Goal: Navigation & Orientation: Find specific page/section

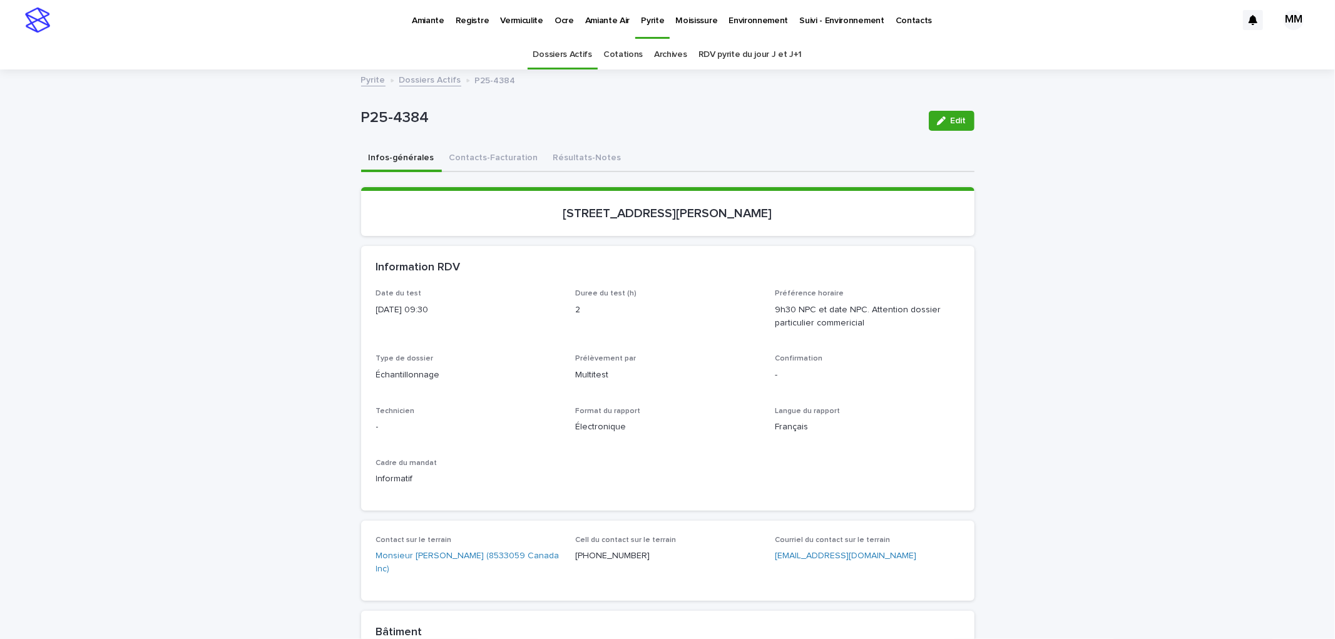
click at [600, 164] on button "Résultats-Notes" at bounding box center [587, 159] width 83 height 26
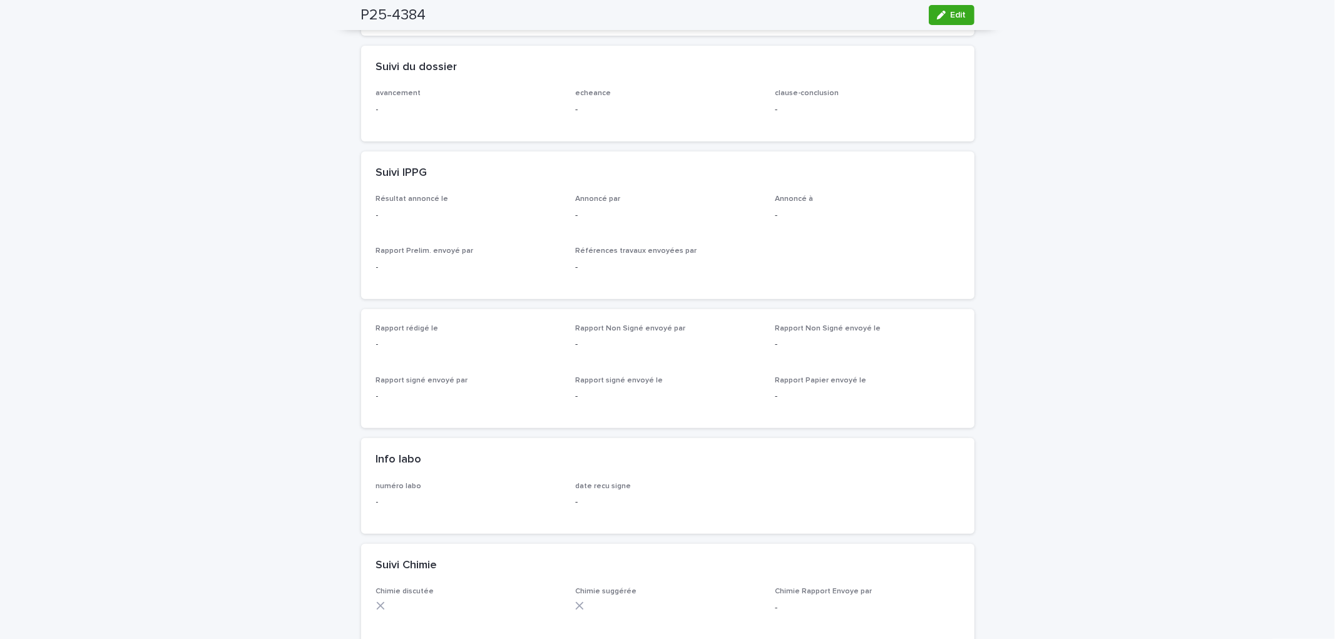
scroll to position [69, 0]
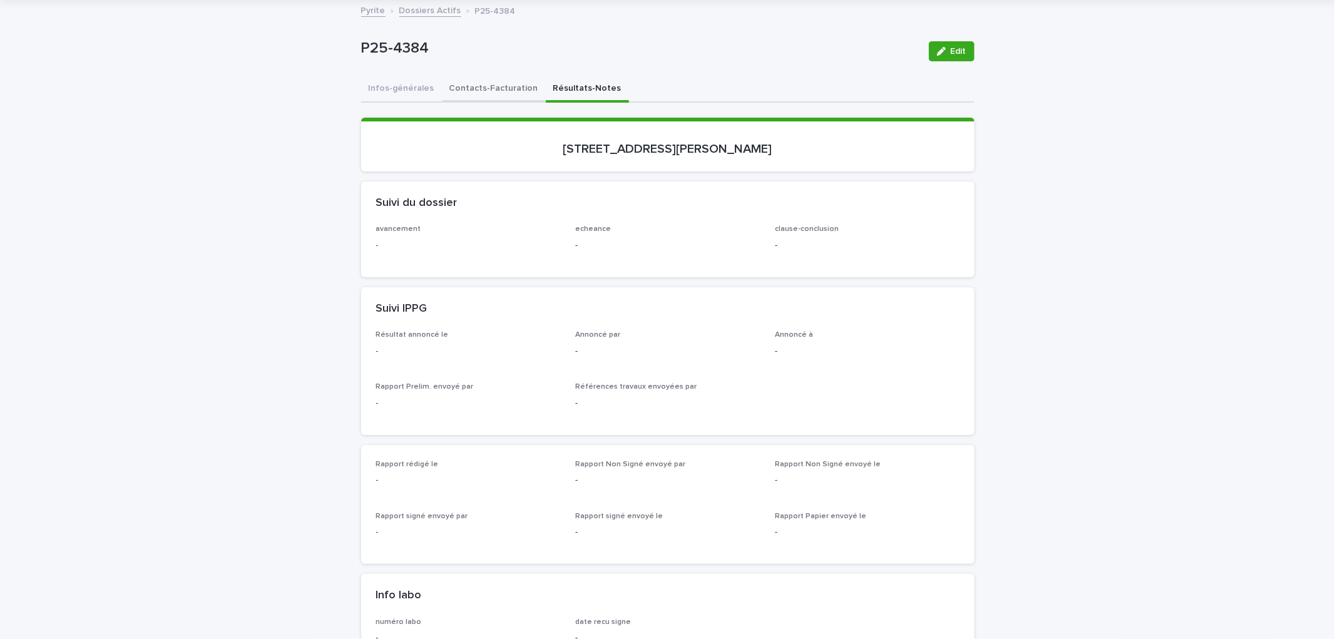
click at [489, 90] on button "Contacts-Facturation" at bounding box center [494, 89] width 104 height 26
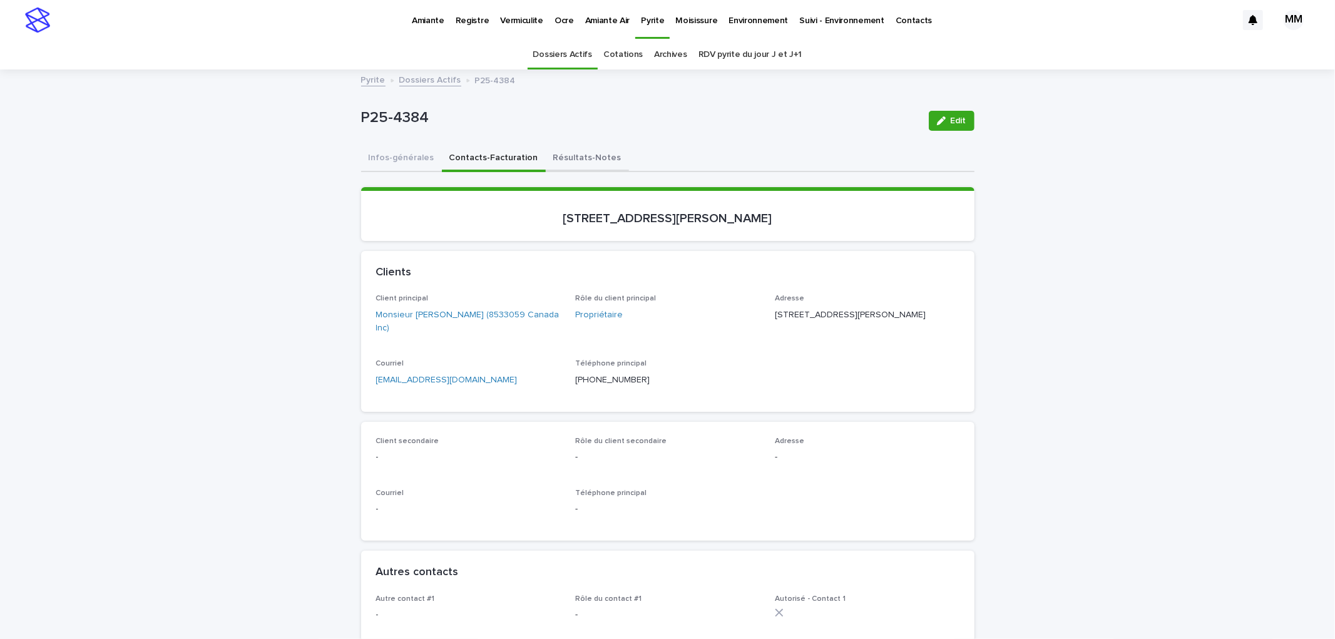
click at [587, 150] on button "Résultats-Notes" at bounding box center [587, 159] width 83 height 26
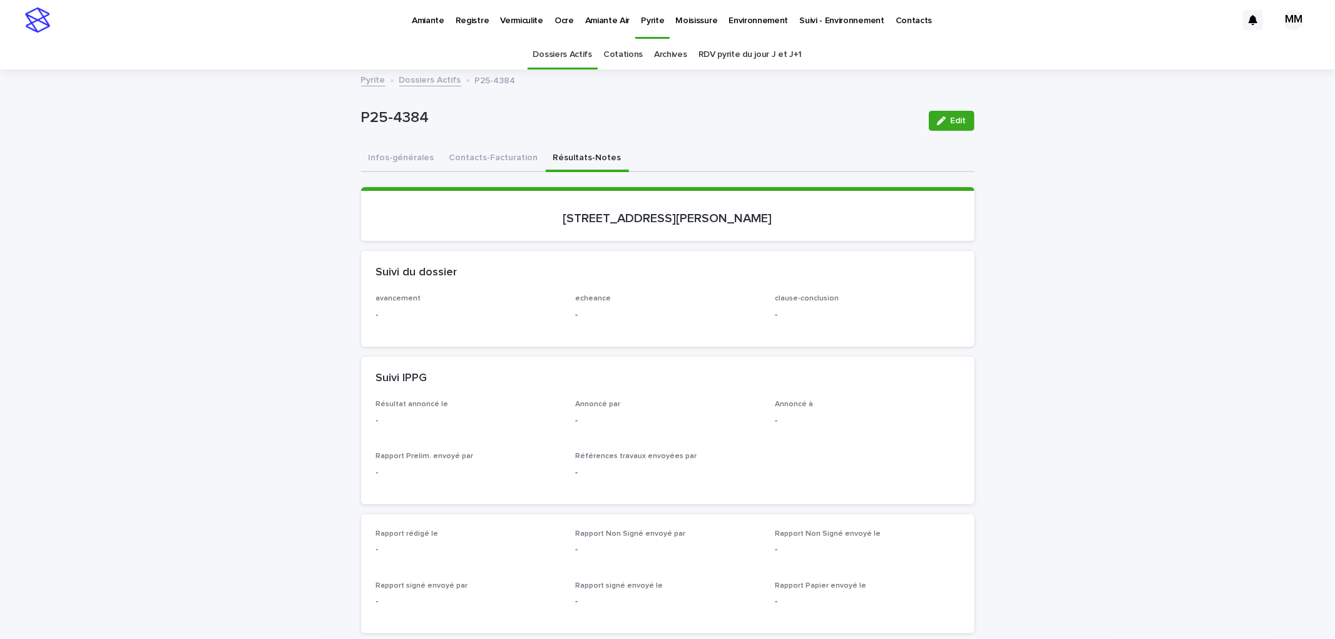
click at [364, 79] on link "Pyrite" at bounding box center [373, 79] width 24 height 14
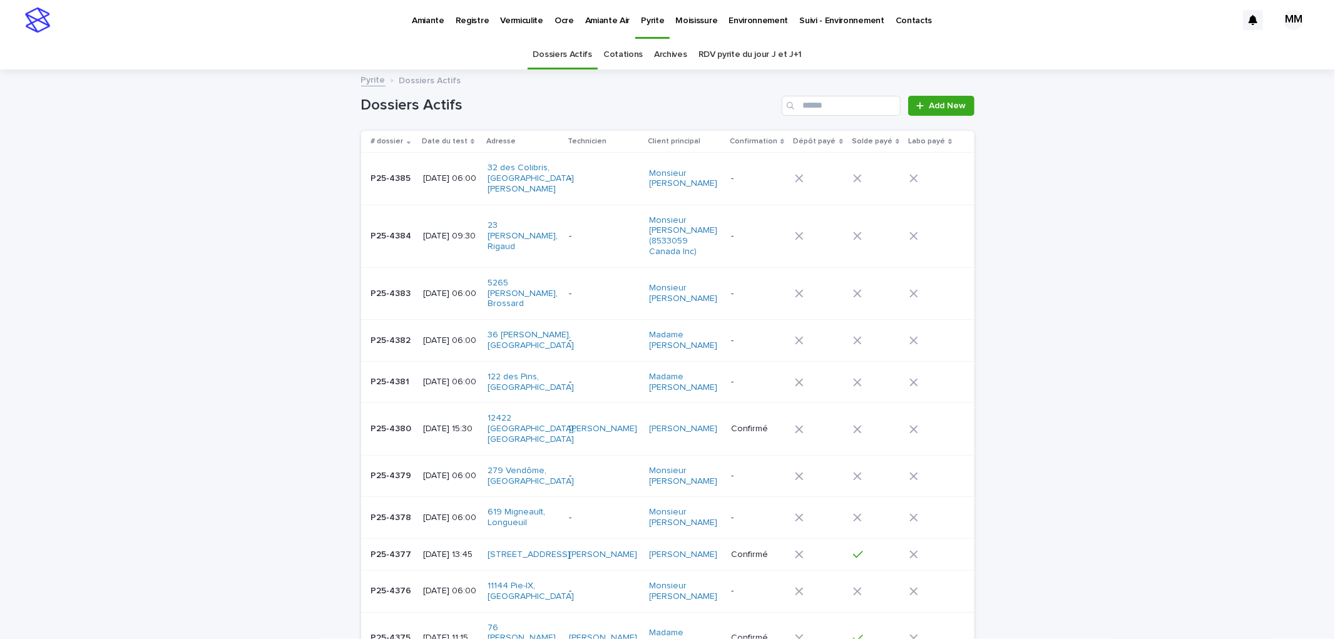
click at [524, 13] on p "Vermiculite" at bounding box center [521, 13] width 43 height 26
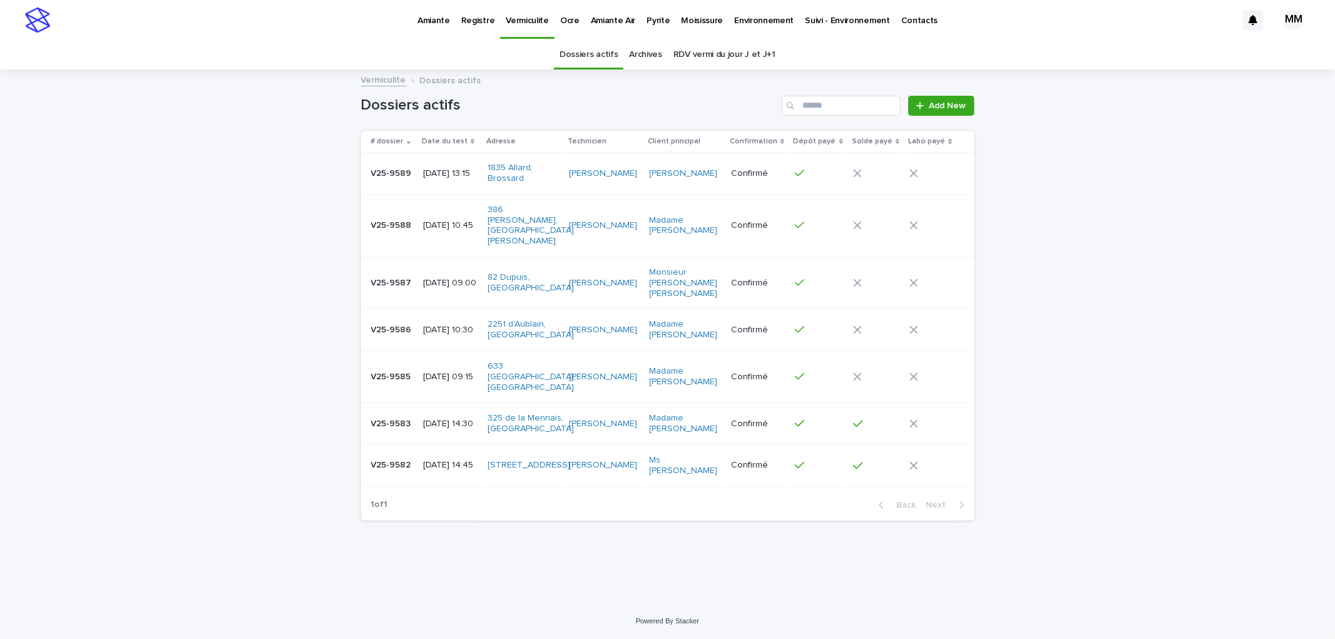
click at [466, 322] on div "[DATE] 10:30" at bounding box center [450, 328] width 55 height 13
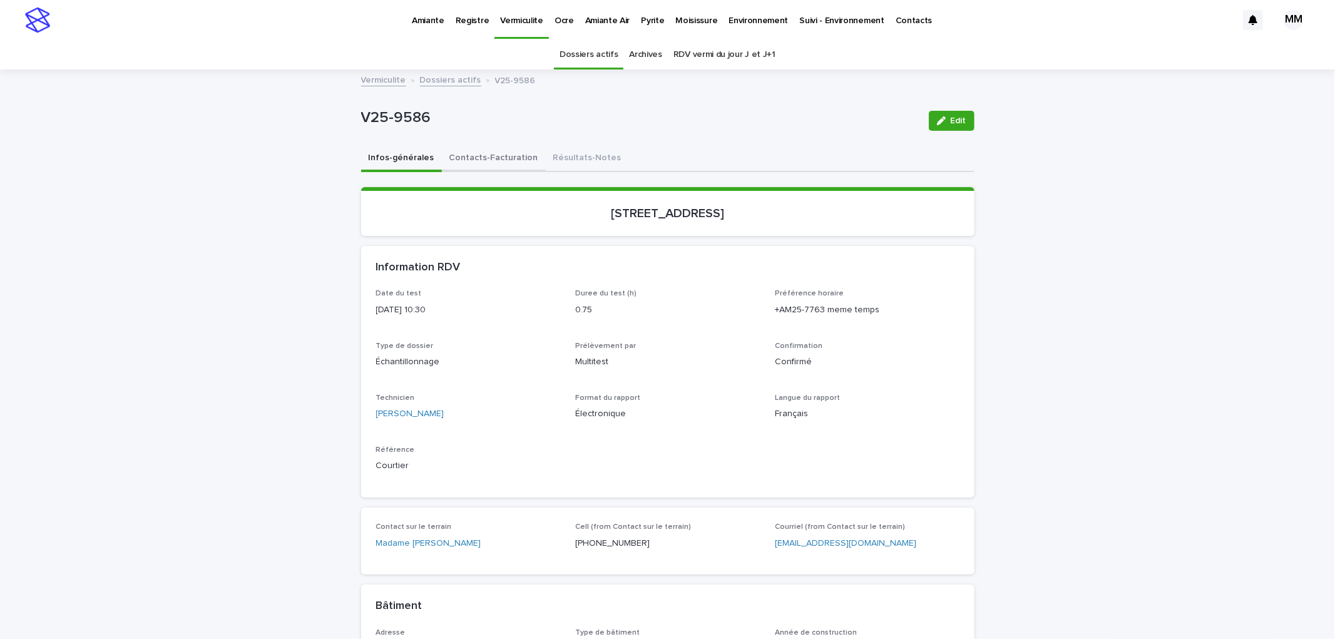
click at [484, 160] on button "Contacts-Facturation" at bounding box center [494, 159] width 104 height 26
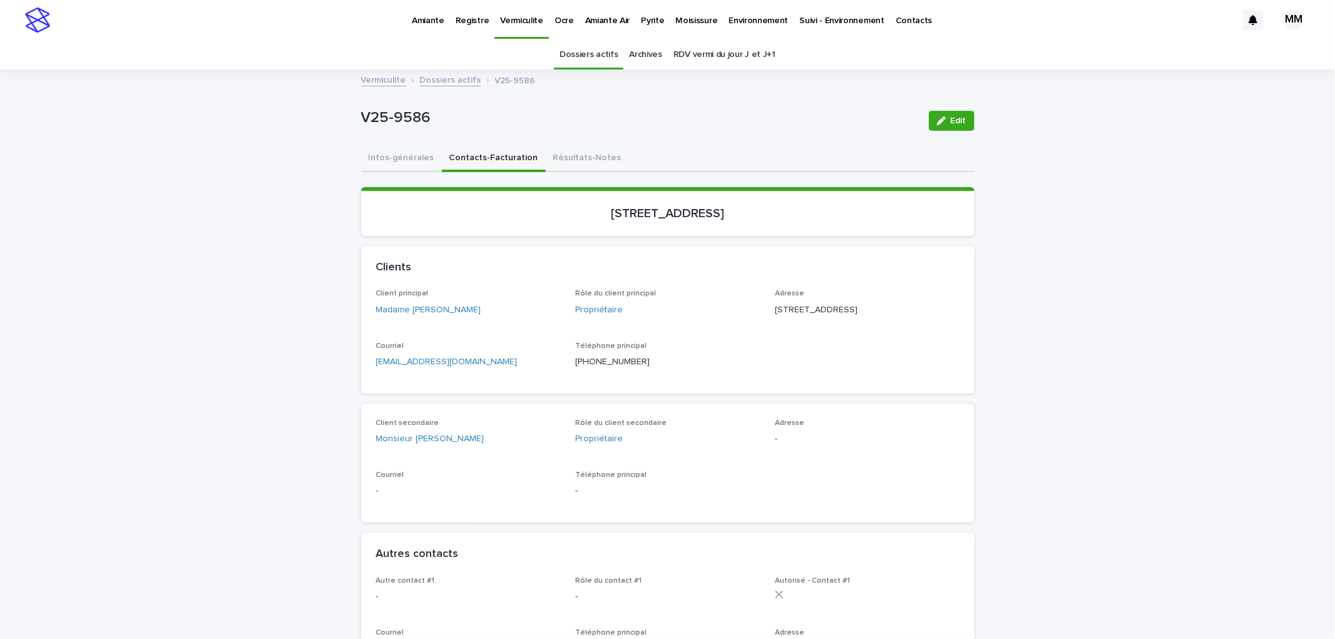
click at [384, 83] on link "Vermiculite" at bounding box center [383, 79] width 45 height 14
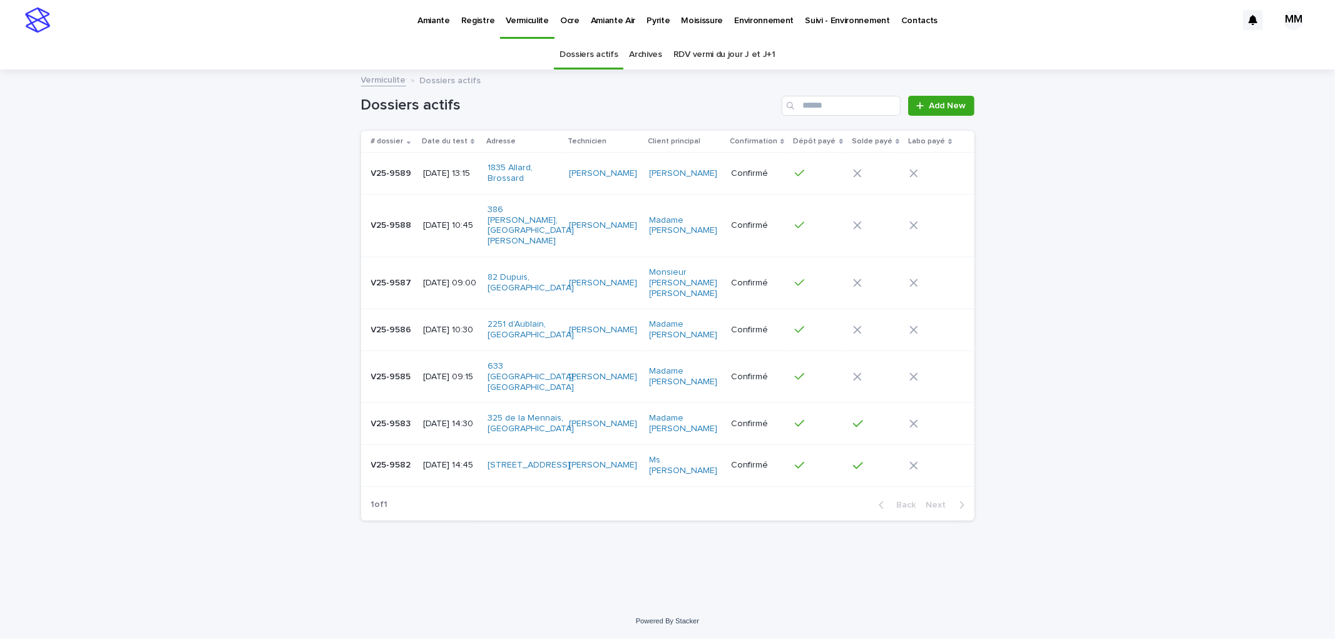
click at [459, 419] on p "[DATE] 14:30" at bounding box center [450, 424] width 55 height 11
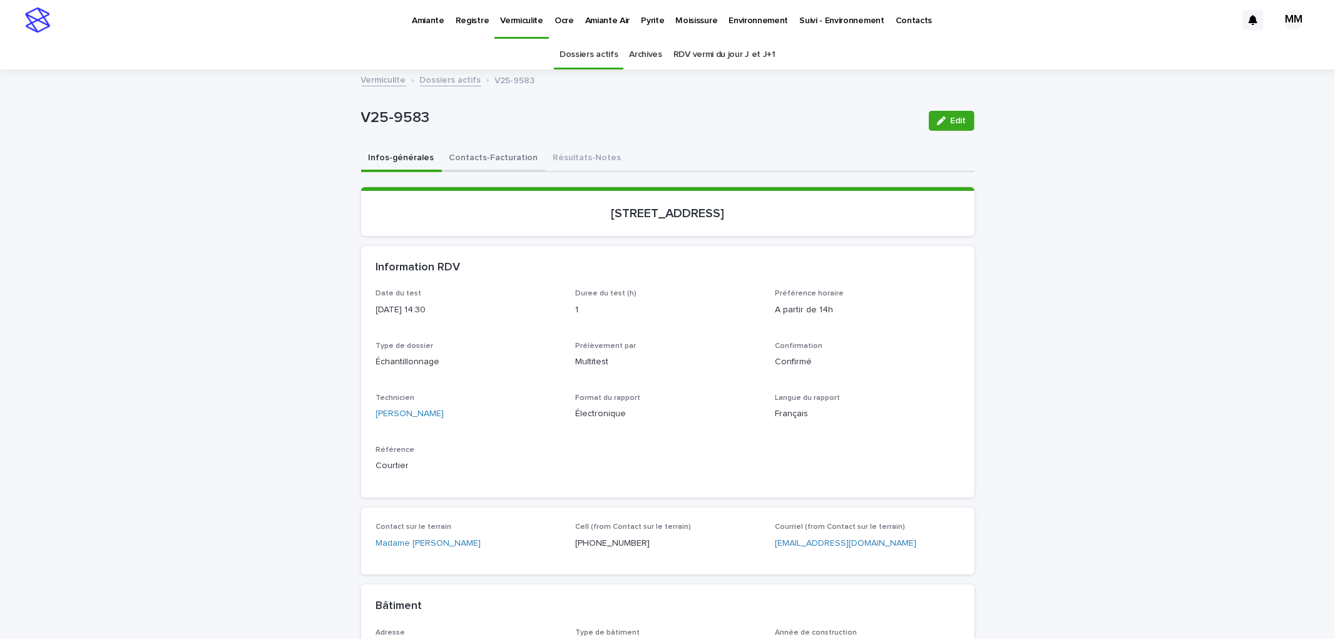
click at [487, 155] on button "Contacts-Facturation" at bounding box center [494, 159] width 104 height 26
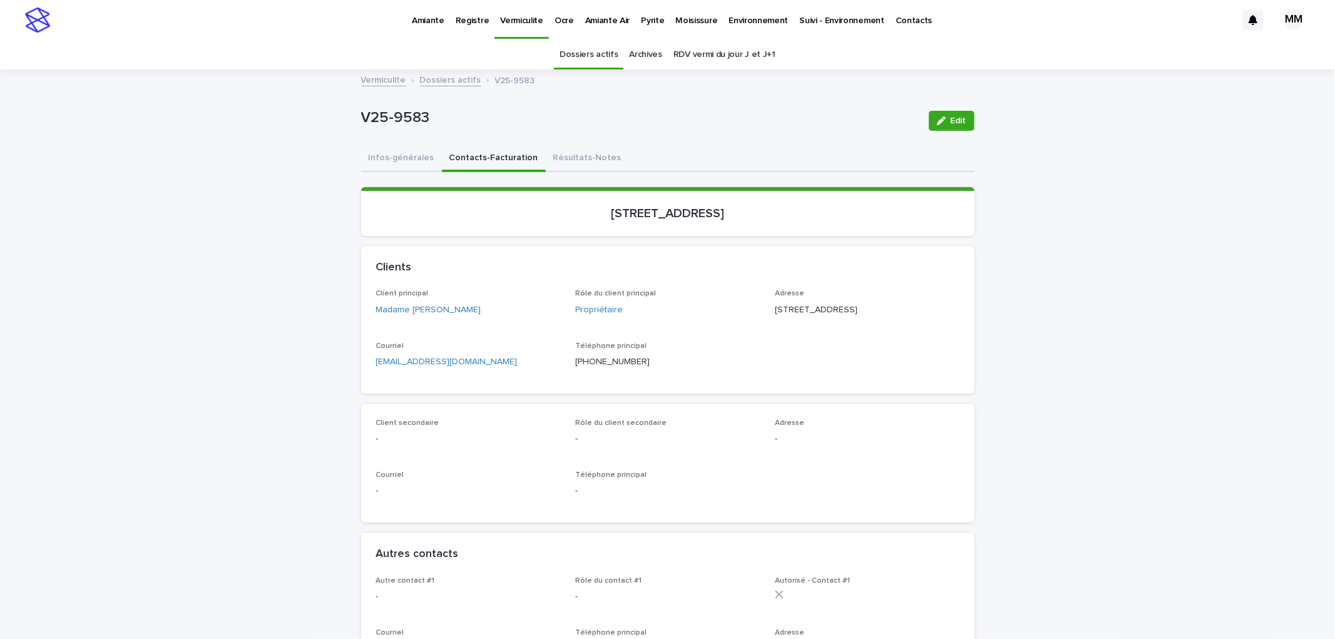
click at [566, 153] on button "Résultats-Notes" at bounding box center [587, 159] width 83 height 26
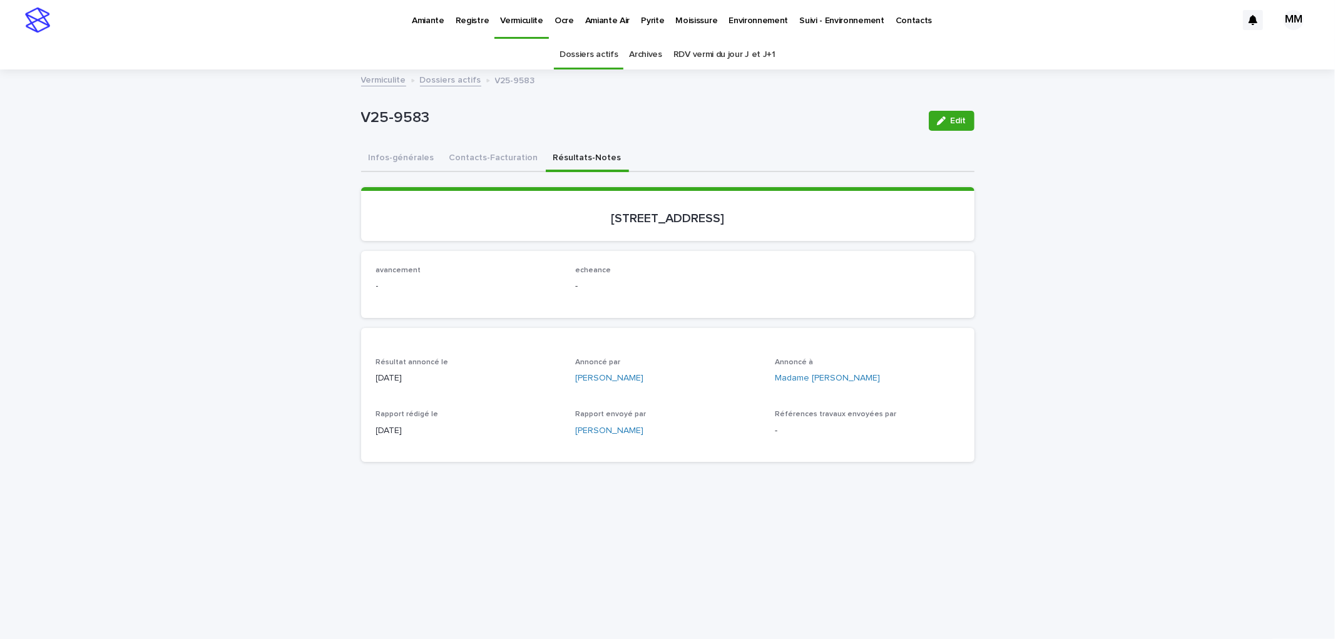
click at [386, 76] on link "Vermiculite" at bounding box center [383, 79] width 45 height 14
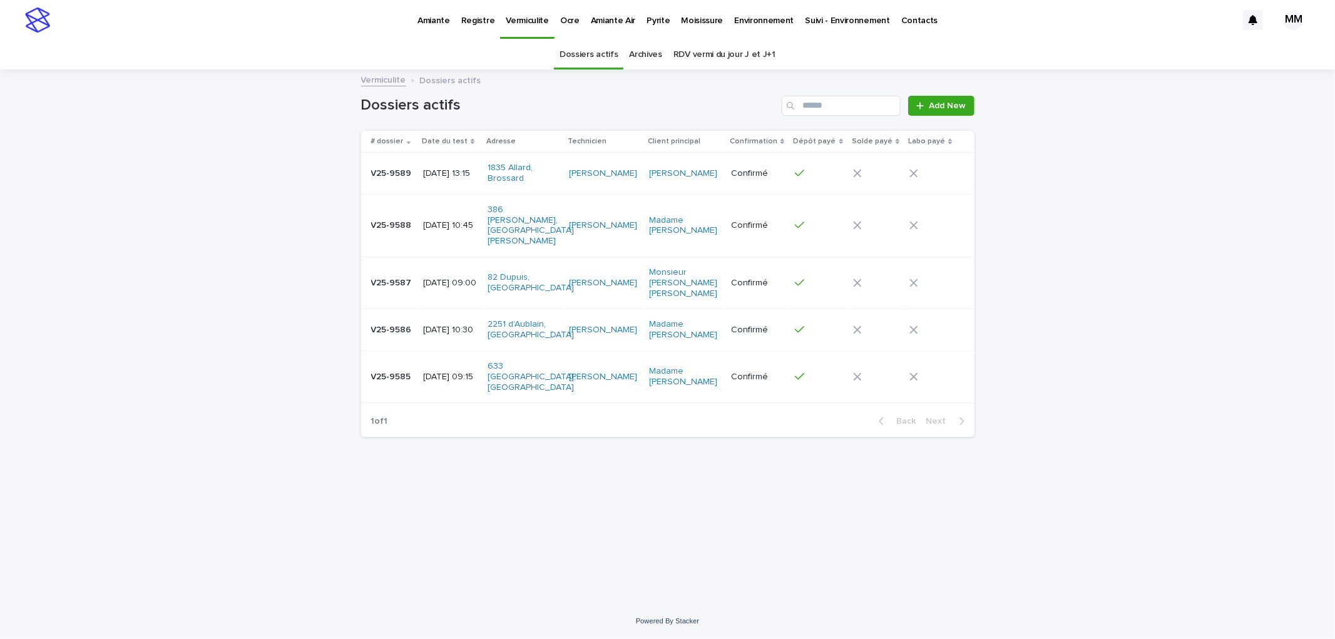
click at [411, 224] on p "V25-9588" at bounding box center [392, 224] width 43 height 13
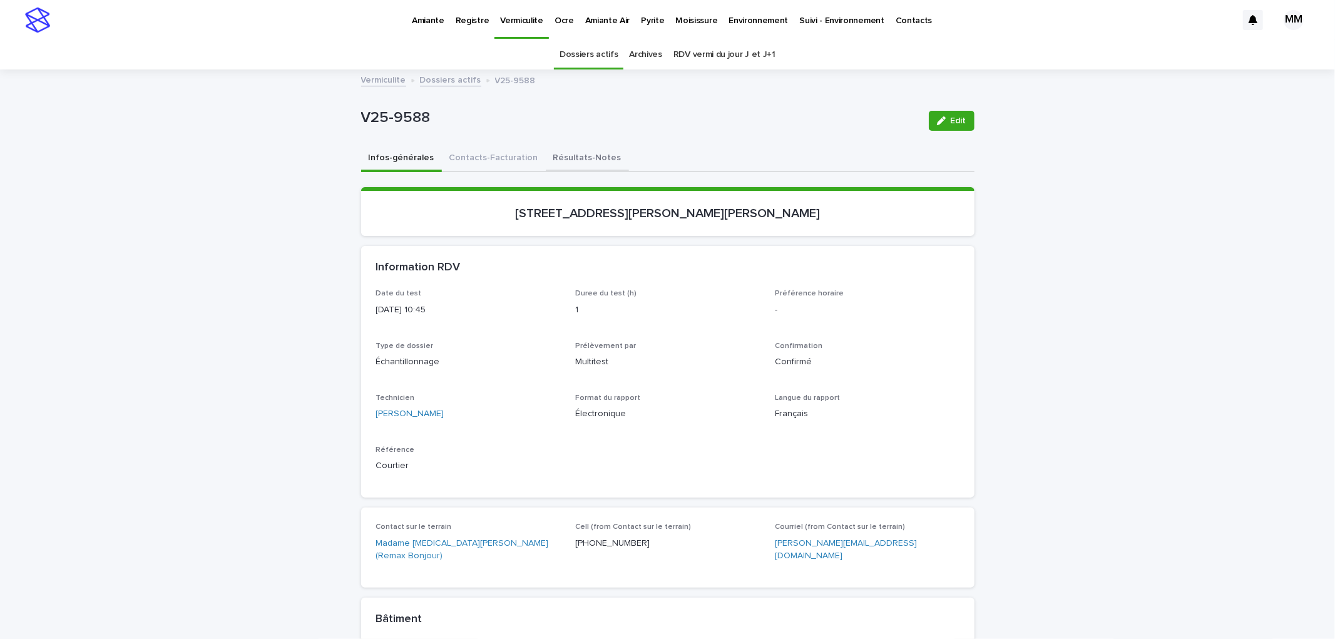
click at [585, 161] on button "Résultats-Notes" at bounding box center [587, 159] width 83 height 26
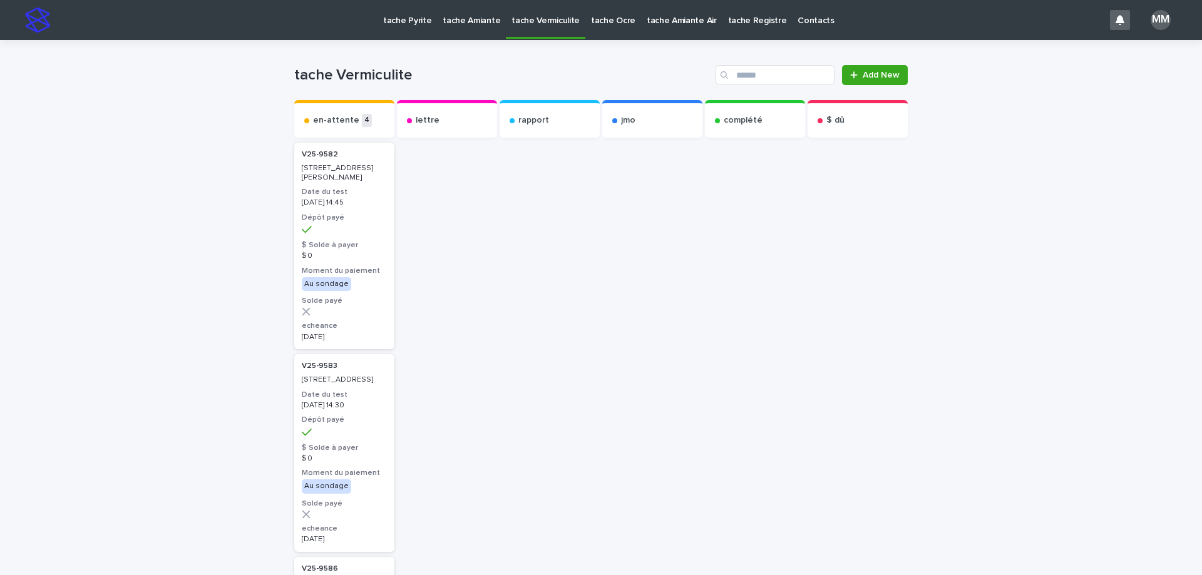
click at [429, 18] on div "tache Pyrite" at bounding box center [406, 13] width 59 height 26
